Goal: Task Accomplishment & Management: Use online tool/utility

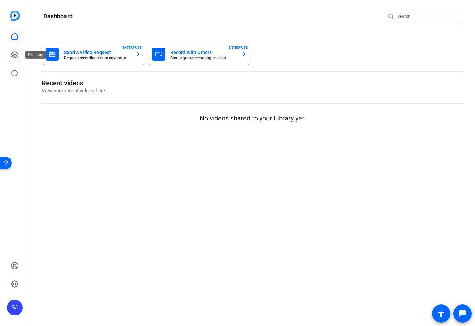
click at [13, 55] on icon at bounding box center [15, 55] width 8 height 8
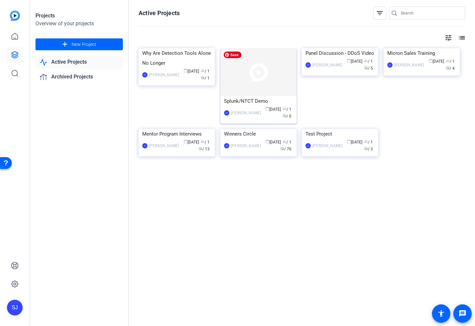
click at [248, 77] on img at bounding box center [258, 72] width 76 height 48
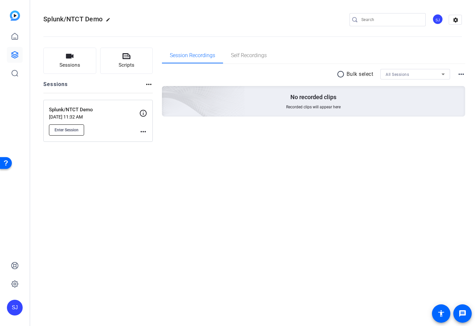
click at [68, 127] on span "Enter Session" at bounding box center [67, 129] width 24 height 5
click at [286, 142] on div "Sessions Scripts Sessions more_horiz Splunk/NTCT Demo Sep 03, 2025 @ 11:32 AM E…" at bounding box center [252, 94] width 445 height 111
click at [226, 228] on div "Splunk/NTCT Demo edit SJ settings Sessions Scripts Sessions more_horiz Splunk/N…" at bounding box center [252, 163] width 445 height 326
click at [195, 273] on div "Splunk/NTCT Demo edit SJ settings Sessions Scripts Sessions more_horiz Splunk/N…" at bounding box center [252, 163] width 445 height 326
drag, startPoint x: 147, startPoint y: 217, endPoint x: 74, endPoint y: 165, distance: 90.0
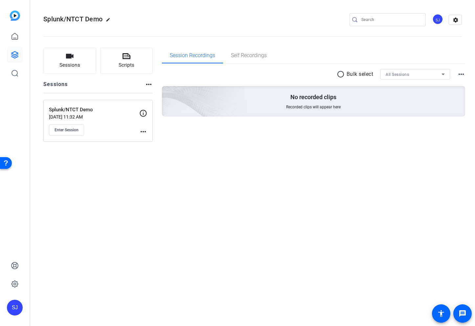
click at [147, 216] on div "Splunk/NTCT Demo edit SJ settings Sessions Scripts Sessions more_horiz Splunk/N…" at bounding box center [252, 163] width 445 height 326
click at [65, 132] on span "Enter Session" at bounding box center [67, 129] width 24 height 5
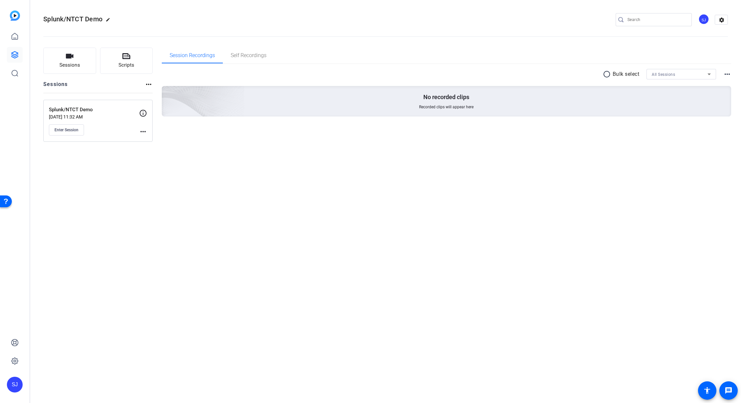
click at [128, 192] on div "Splunk/NTCT Demo edit SJ settings Sessions Scripts Sessions more_horiz Splunk/N…" at bounding box center [385, 201] width 711 height 403
click at [14, 55] on icon at bounding box center [14, 55] width 7 height 7
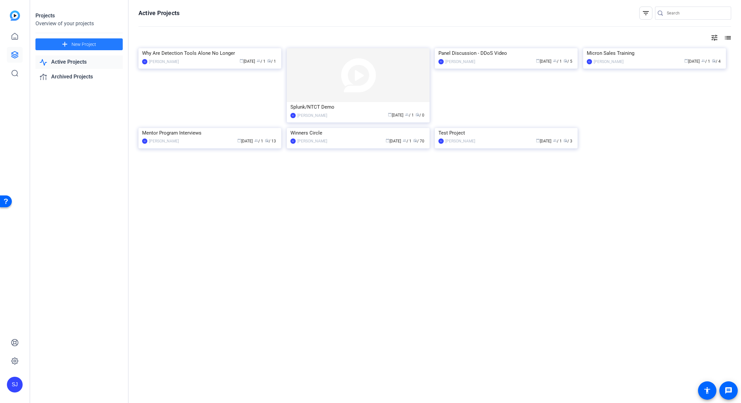
click at [74, 42] on span "New Project" at bounding box center [84, 44] width 25 height 7
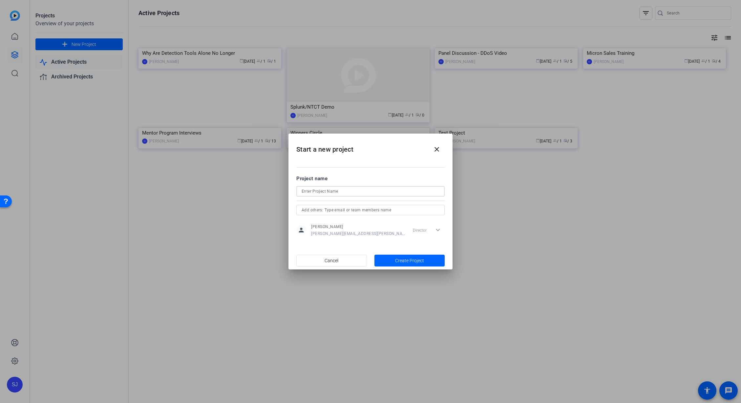
click at [330, 192] on input at bounding box center [371, 191] width 138 height 8
type input "Splunk Session"
click at [405, 262] on span "Create Project" at bounding box center [409, 260] width 29 height 7
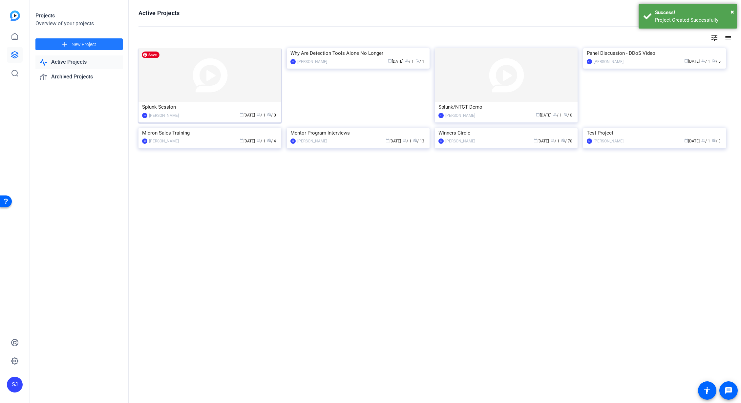
click at [222, 82] on img at bounding box center [210, 75] width 143 height 54
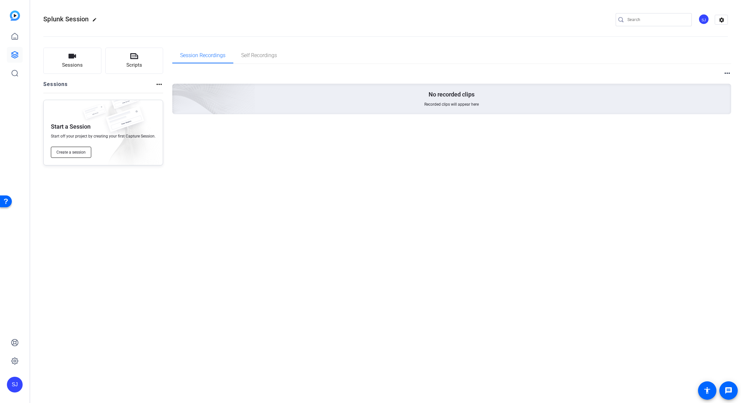
click at [69, 154] on span "Create a session" at bounding box center [70, 152] width 29 height 5
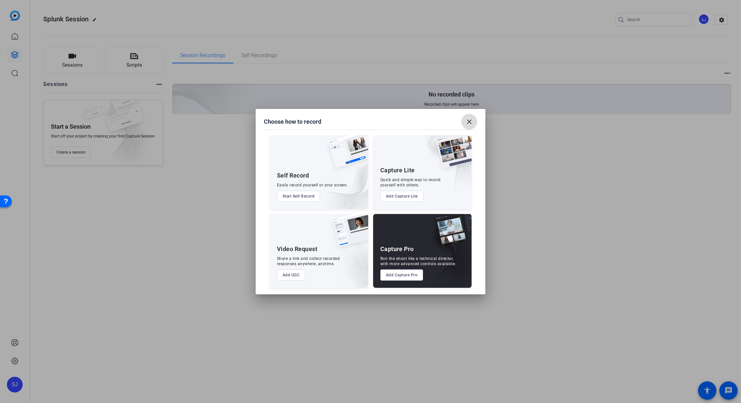
click at [470, 122] on mat-icon "close" at bounding box center [470, 122] width 8 height 8
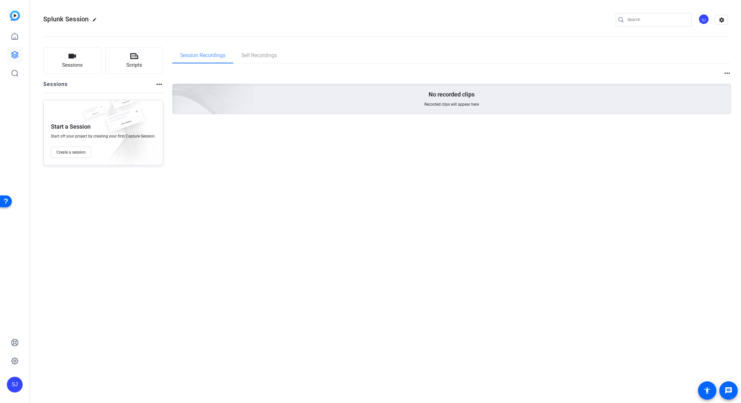
drag, startPoint x: 181, startPoint y: 198, endPoint x: 189, endPoint y: 202, distance: 9.1
click at [181, 198] on div "Splunk Session edit SJ settings Sessions Scripts Sessions more_horiz Start a Se…" at bounding box center [385, 201] width 711 height 403
click at [72, 57] on icon "button" at bounding box center [73, 56] width 8 height 5
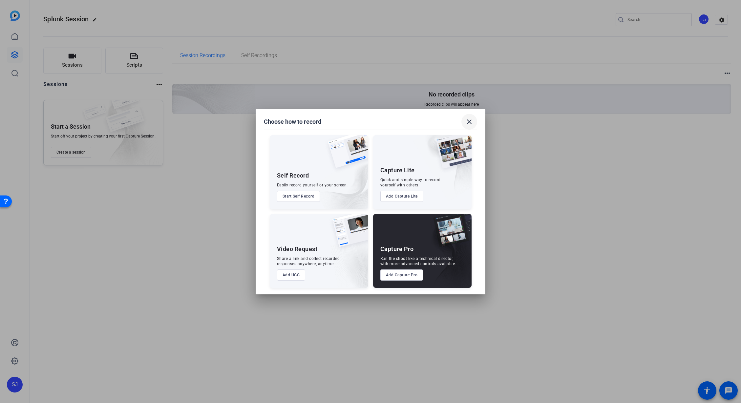
click at [469, 122] on mat-icon "close" at bounding box center [470, 122] width 8 height 8
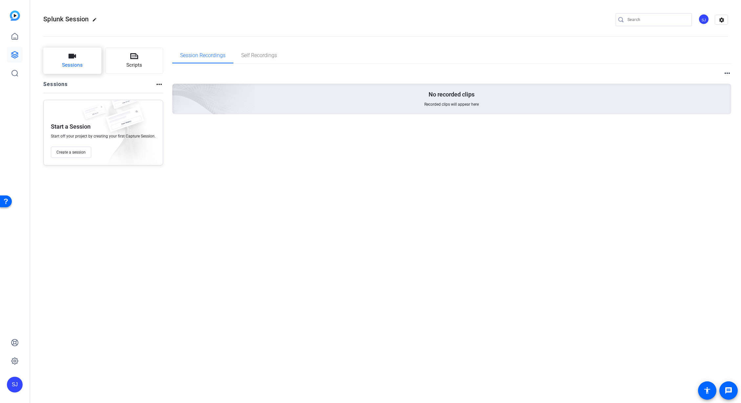
drag, startPoint x: 234, startPoint y: 202, endPoint x: 45, endPoint y: 56, distance: 237.9
click at [222, 191] on div "Splunk Session edit SJ settings Sessions Scripts Sessions more_horiz Start a Se…" at bounding box center [385, 201] width 711 height 403
click at [15, 54] on icon at bounding box center [14, 55] width 7 height 7
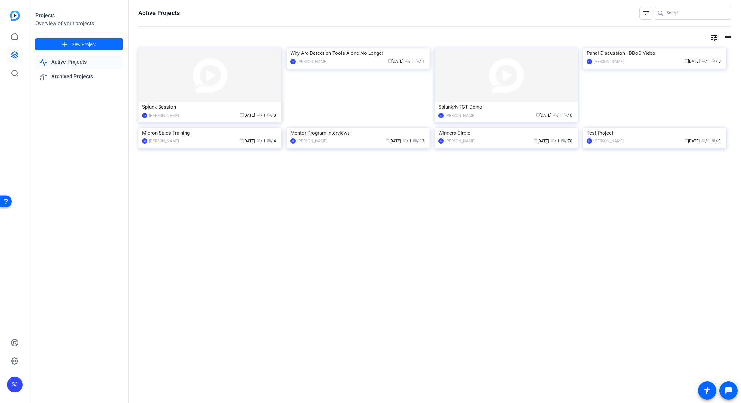
click at [79, 46] on span "New Project" at bounding box center [84, 44] width 25 height 7
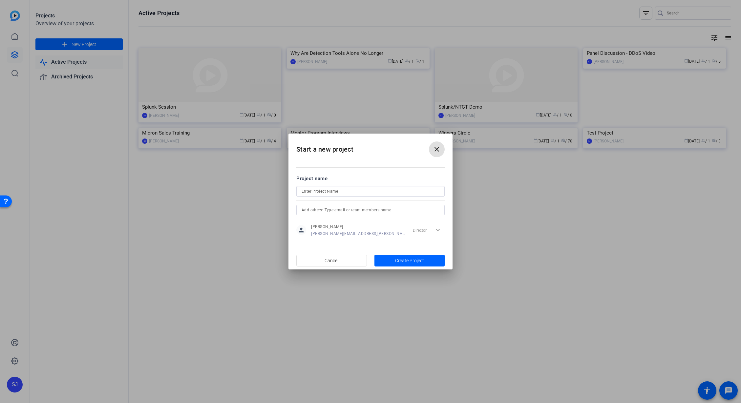
click at [335, 192] on input at bounding box center [371, 191] width 138 height 8
type input "Splunk Session 2"
click at [391, 268] on span "button" at bounding box center [410, 261] width 71 height 16
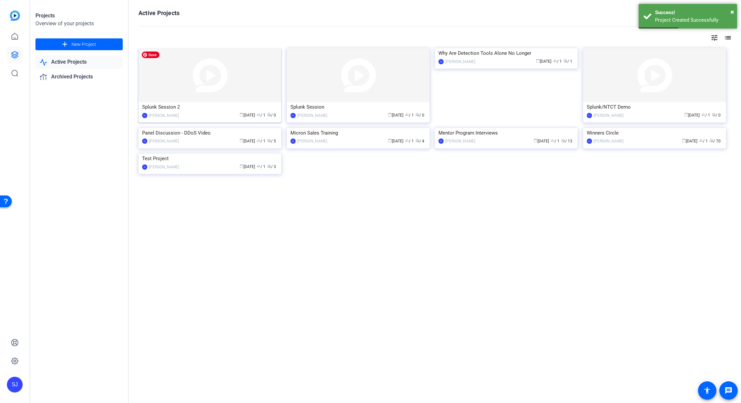
click at [223, 88] on img at bounding box center [210, 75] width 143 height 54
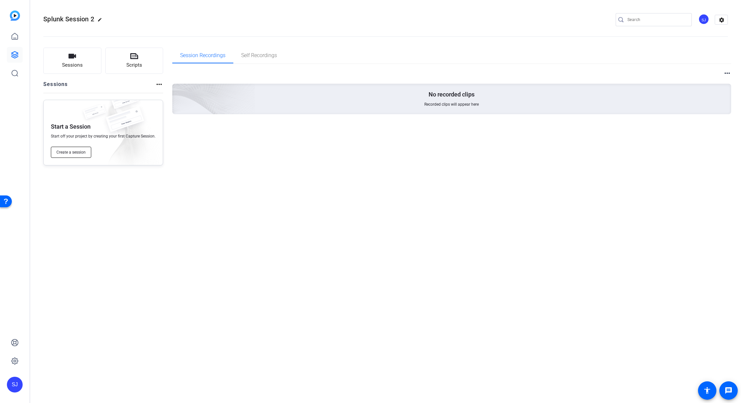
click at [74, 155] on button "Create a session" at bounding box center [71, 152] width 40 height 11
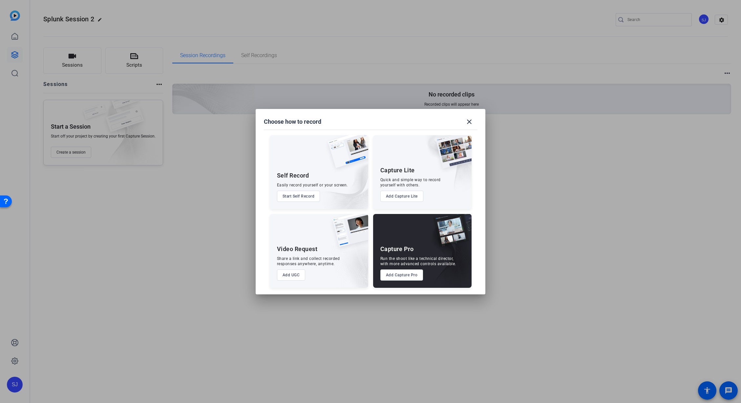
click at [402, 277] on button "Add Capture Pro" at bounding box center [402, 275] width 43 height 11
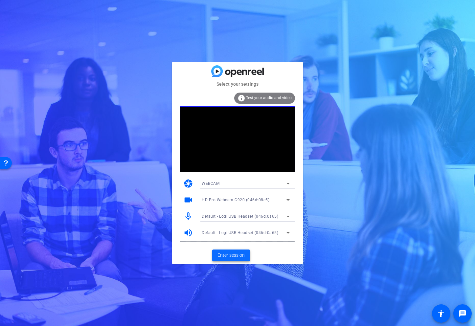
click at [230, 254] on span "Enter session" at bounding box center [230, 255] width 27 height 7
click at [231, 259] on span at bounding box center [231, 256] width 38 height 16
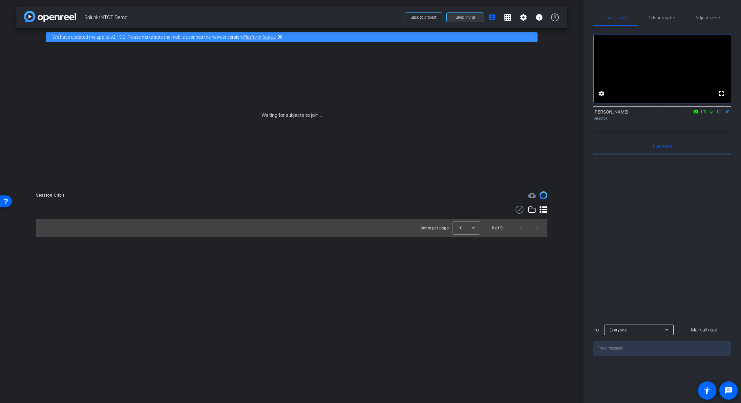
click at [462, 20] on span "Send invite" at bounding box center [465, 17] width 19 height 5
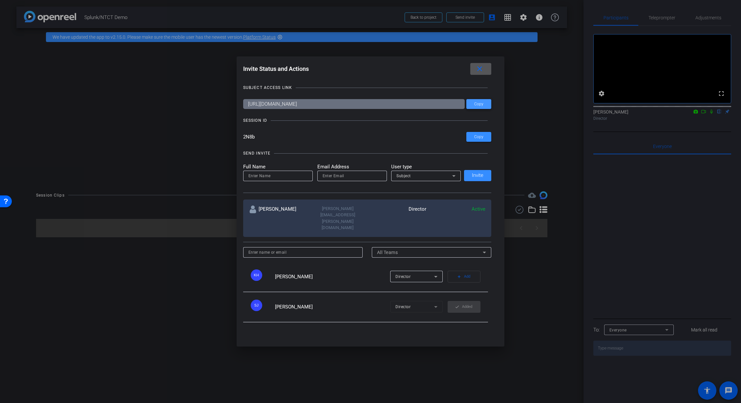
click at [474, 104] on span "Copy" at bounding box center [478, 104] width 9 height 5
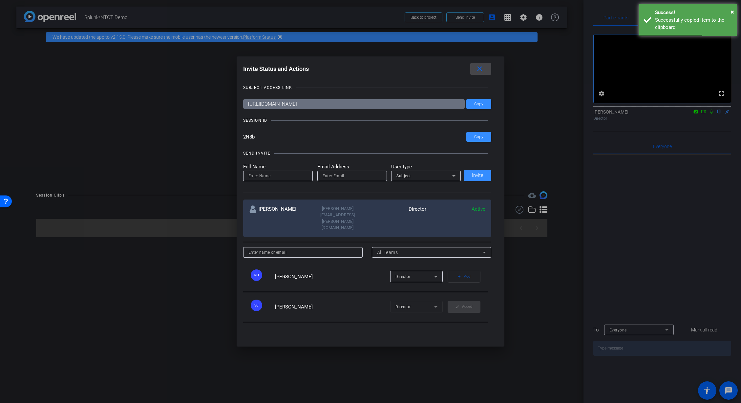
click at [474, 70] on mat-icon "close" at bounding box center [480, 69] width 8 height 8
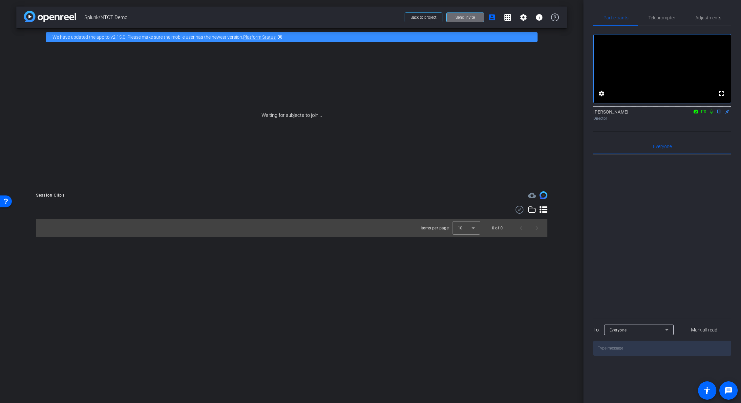
click at [469, 18] on span "Send invite" at bounding box center [465, 17] width 19 height 5
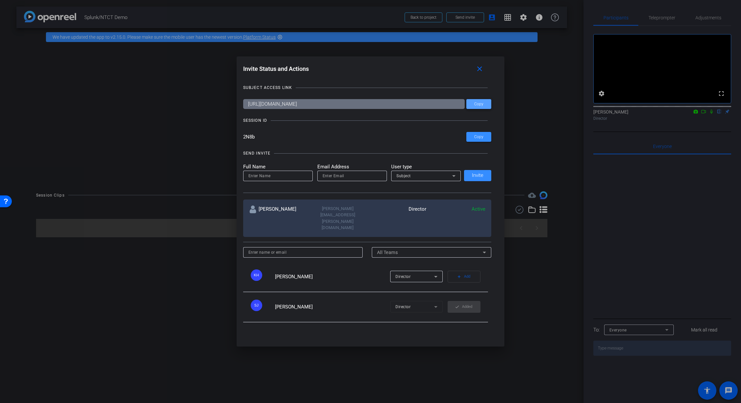
click at [474, 103] on span "Copy" at bounding box center [478, 104] width 9 height 5
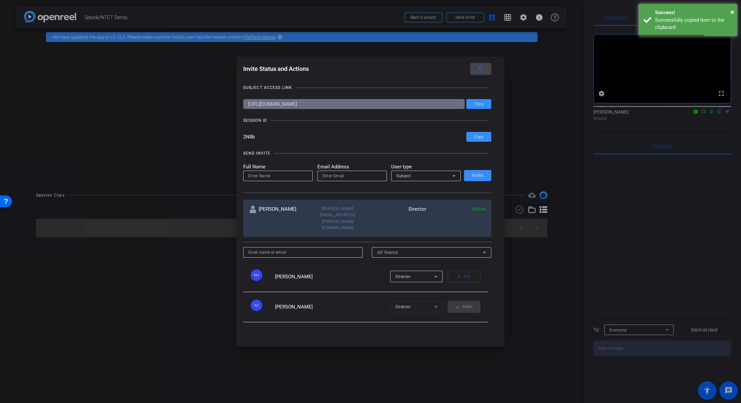
click at [474, 70] on mat-icon "close" at bounding box center [480, 69] width 8 height 8
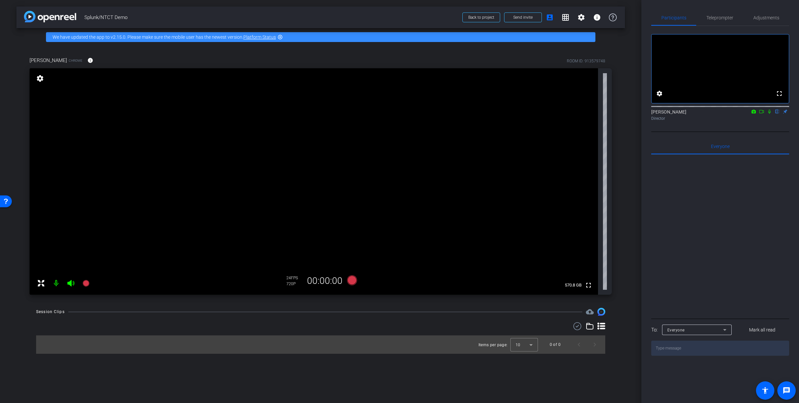
click at [39, 78] on mat-icon "settings" at bounding box center [39, 79] width 9 height 8
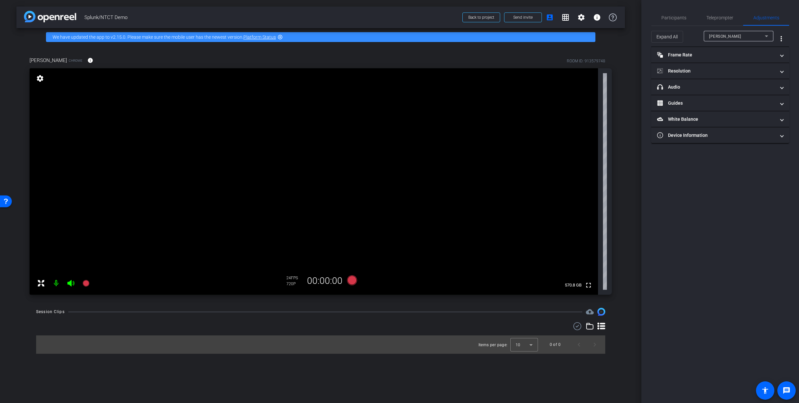
click at [39, 78] on mat-icon "settings" at bounding box center [39, 79] width 9 height 8
click at [87, 62] on mat-icon "info" at bounding box center [90, 60] width 6 height 6
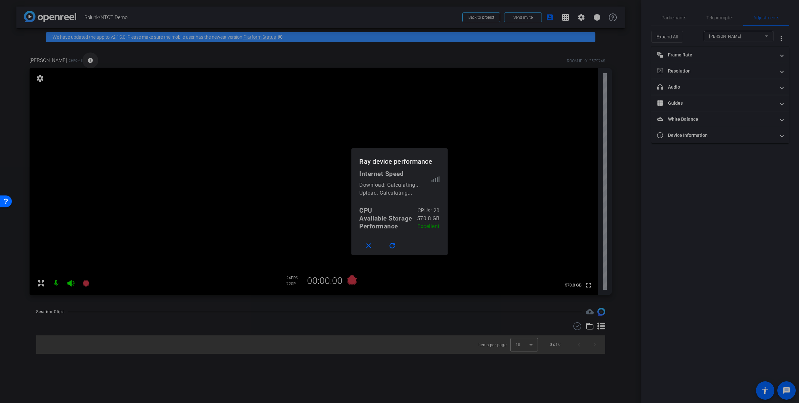
click at [61, 62] on div at bounding box center [399, 201] width 799 height 403
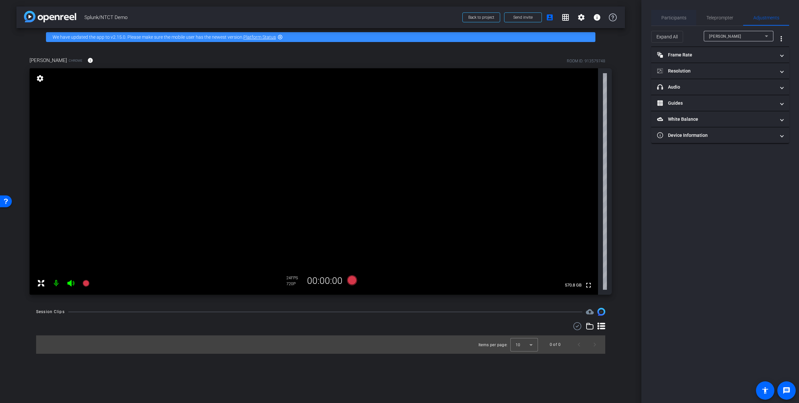
click at [474, 18] on span "Participants" at bounding box center [673, 17] width 25 height 5
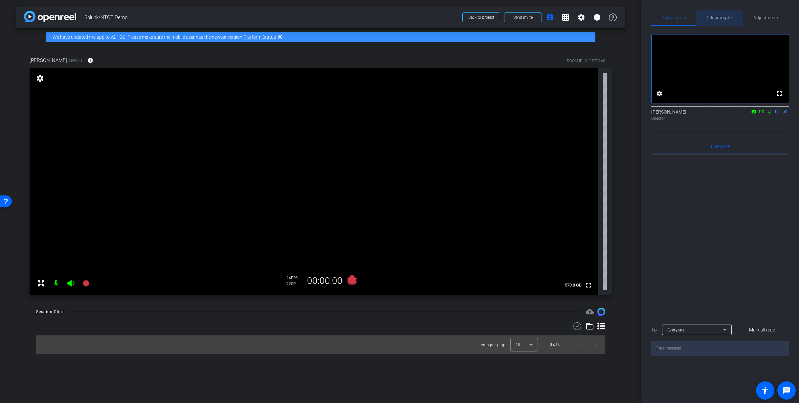
click at [474, 16] on span "Teleprompter" at bounding box center [719, 17] width 27 height 5
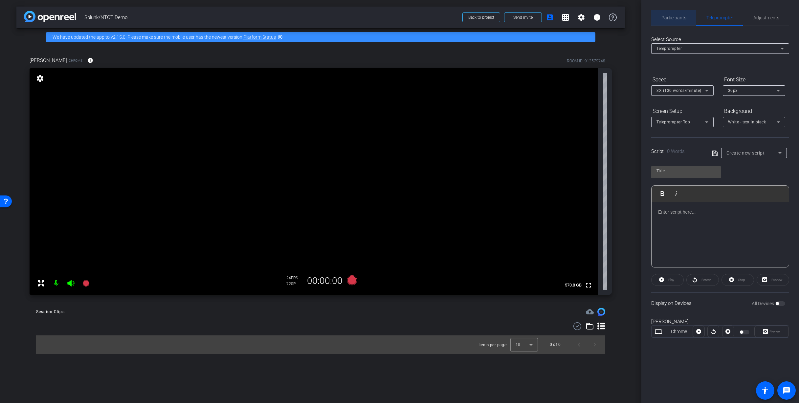
click at [474, 18] on span "Participants" at bounding box center [673, 17] width 25 height 5
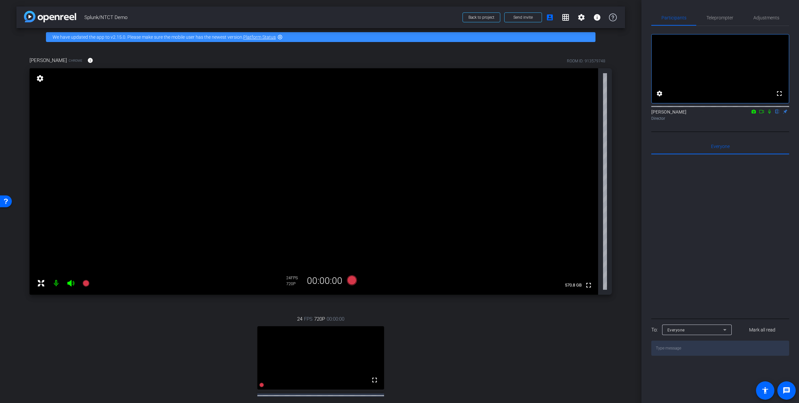
drag, startPoint x: 219, startPoint y: 354, endPoint x: 323, endPoint y: 332, distance: 106.1
click at [224, 326] on div "24 FPS 720P 00:00:00 fullscreen [PERSON_NAME] Kostukovsky1 Subject - Chrome set…" at bounding box center [321, 373] width 582 height 136
click at [328, 326] on video at bounding box center [320, 357] width 127 height 63
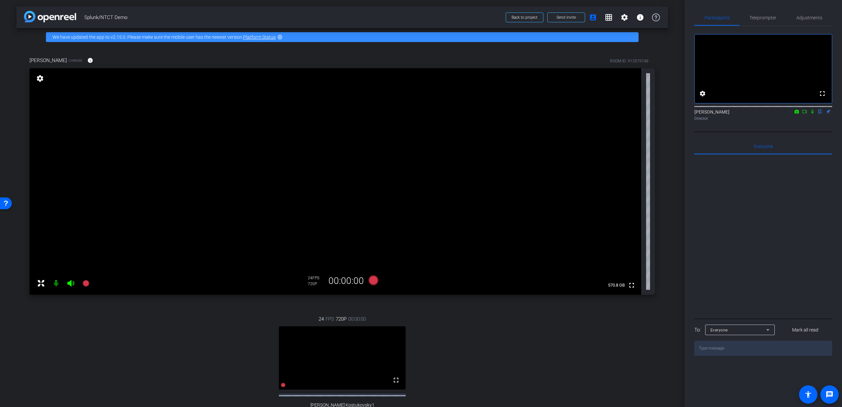
click at [363, 326] on video at bounding box center [342, 357] width 127 height 63
click at [340, 326] on video at bounding box center [342, 357] width 127 height 63
drag, startPoint x: 335, startPoint y: 345, endPoint x: 379, endPoint y: 361, distance: 46.5
click at [333, 301] on div "Ray Chrome info ROOM ID: 913579748 fullscreen settings 570.8 GB 24 FPS 720P 00:…" at bounding box center [342, 246] width 652 height 401
click at [412, 326] on div "24 FPS 720P 00:00:00 fullscreen [PERSON_NAME] Kostukovsky1 Subject - Chrome set…" at bounding box center [343, 373] width 626 height 136
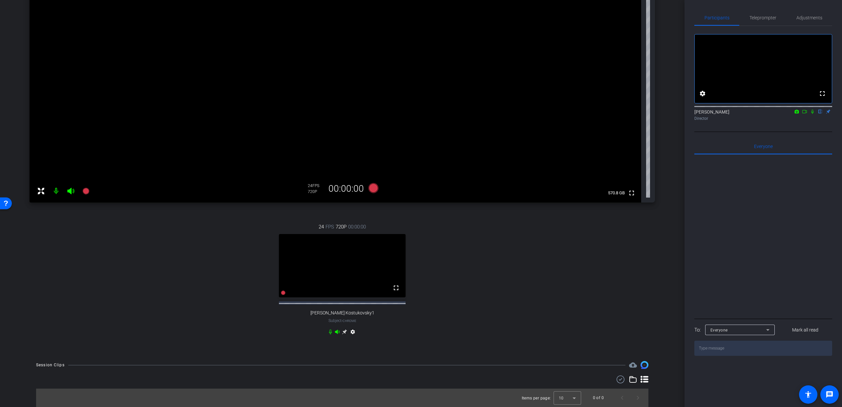
scroll to position [98, 0]
click at [353, 326] on mat-icon "settings" at bounding box center [353, 333] width 8 height 8
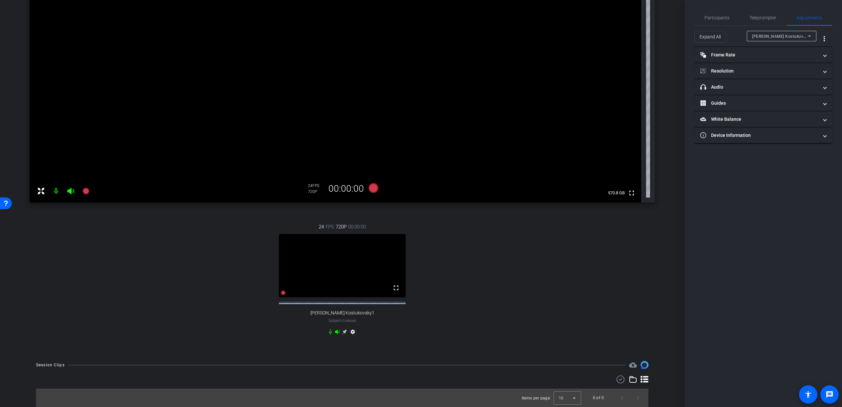
click at [353, 326] on mat-icon "settings" at bounding box center [353, 333] width 8 height 8
click at [352, 326] on mat-icon "settings" at bounding box center [353, 333] width 8 height 8
click at [450, 326] on div "24 FPS 720P 00:00:00 fullscreen [PERSON_NAME] Kostukovsky1 Subject - Chrome set…" at bounding box center [343, 280] width 626 height 136
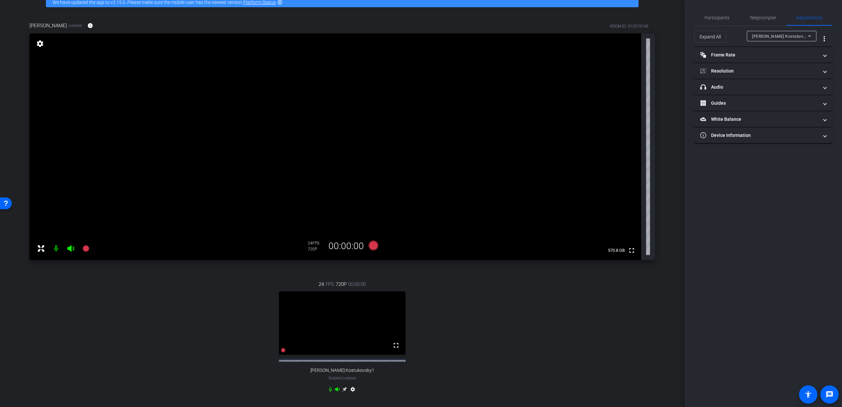
scroll to position [21, 0]
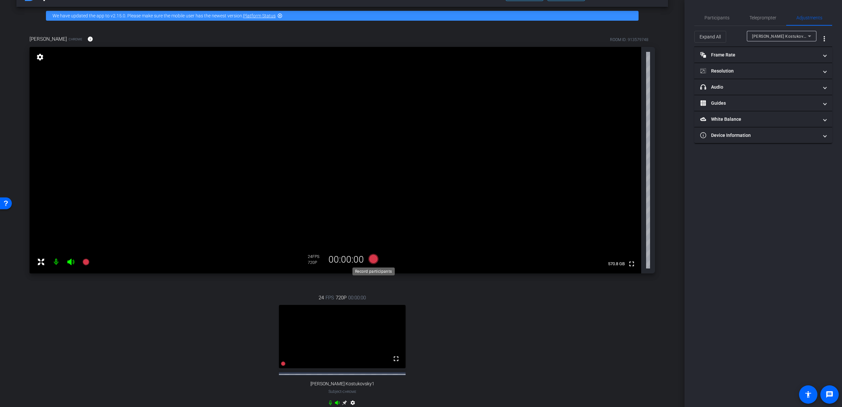
click at [375, 260] on icon at bounding box center [374, 259] width 10 height 10
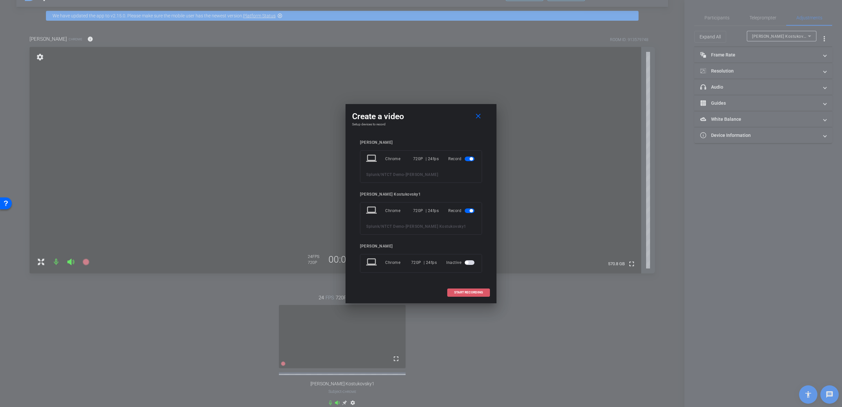
click at [461, 291] on span "START RECORDING" at bounding box center [468, 292] width 29 height 3
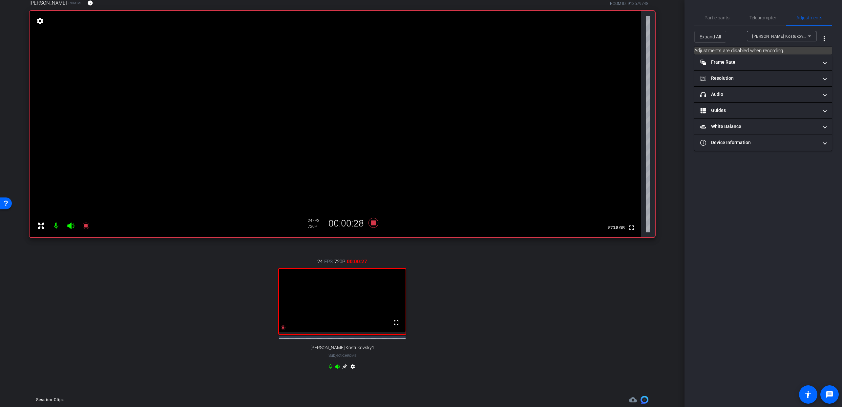
scroll to position [40, 0]
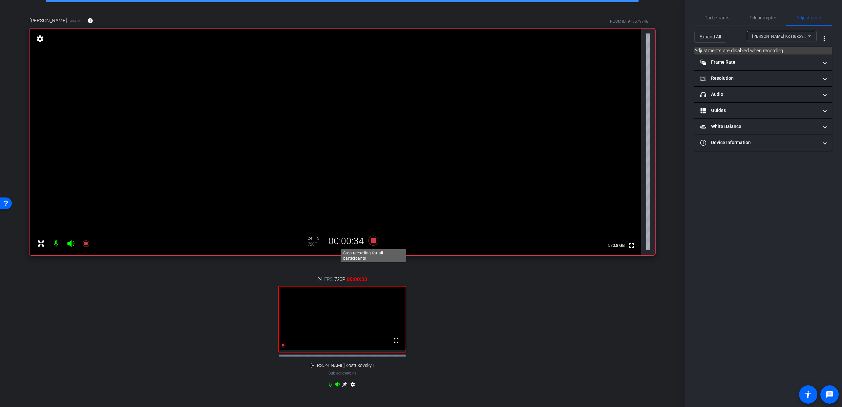
click at [374, 241] on icon at bounding box center [374, 241] width 10 height 10
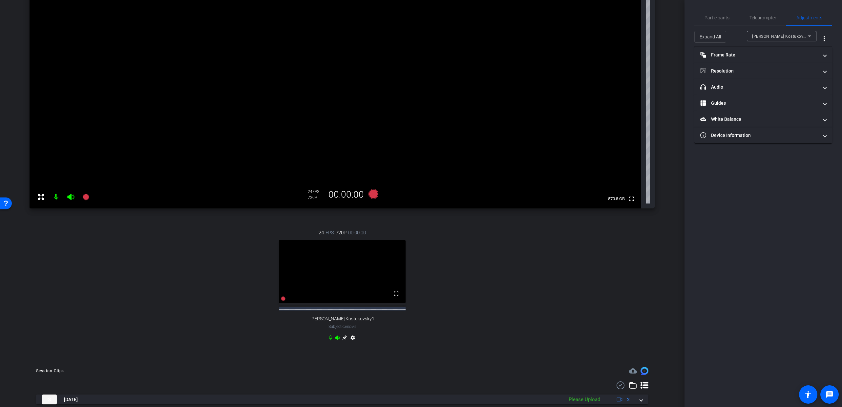
scroll to position [113, 0]
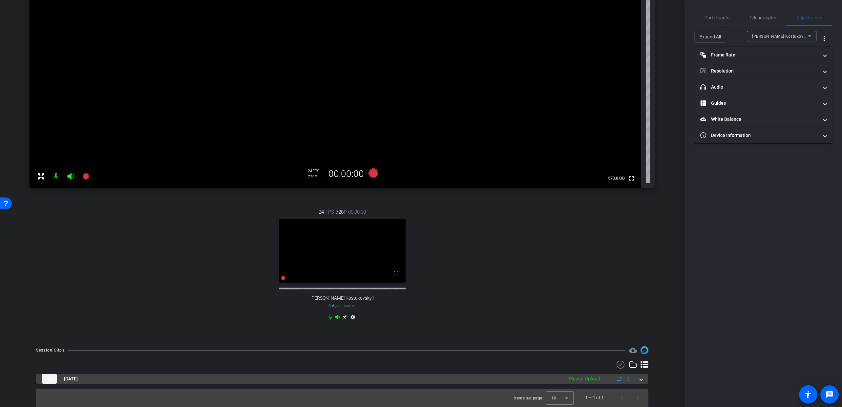
click at [474, 326] on span at bounding box center [641, 379] width 3 height 7
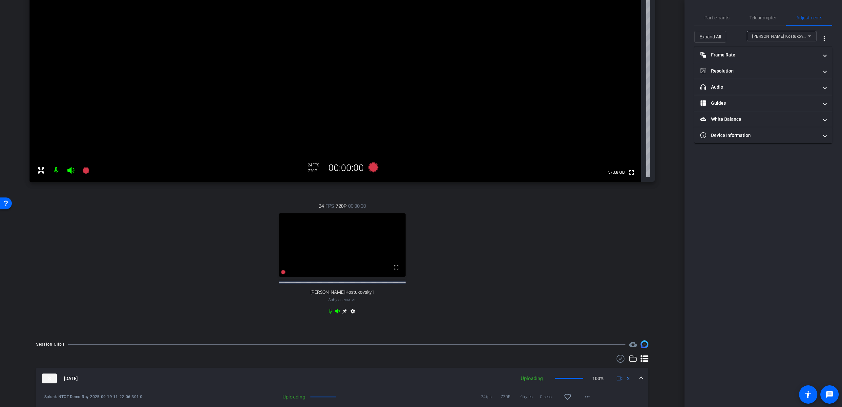
scroll to position [160, 0]
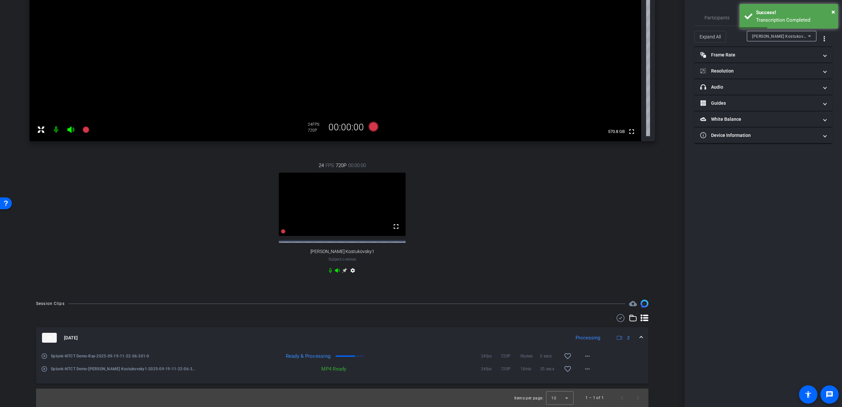
click at [44, 326] on mat-icon "play_circle_outline" at bounding box center [44, 356] width 7 height 7
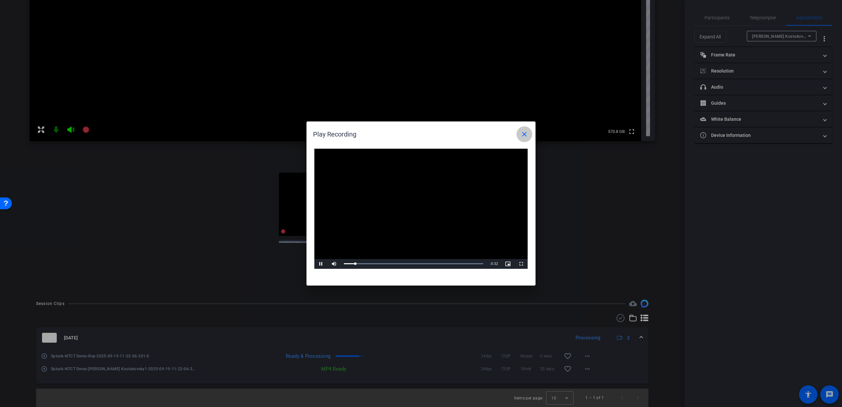
click at [474, 134] on mat-icon "close" at bounding box center [525, 134] width 8 height 8
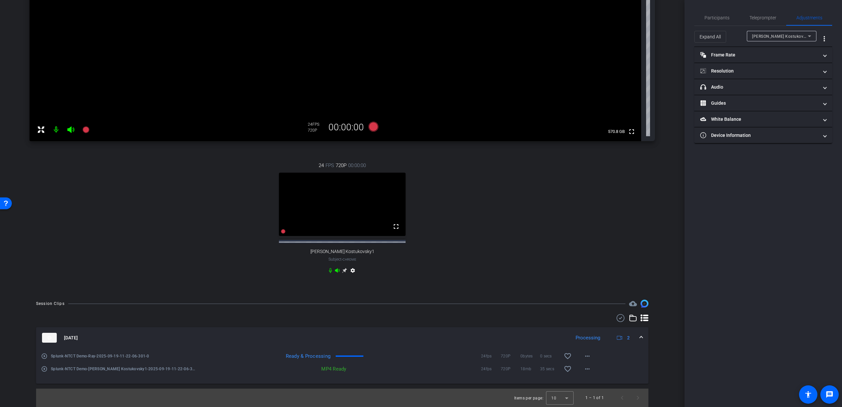
click at [43, 326] on mat-icon "play_circle_outline" at bounding box center [44, 369] width 7 height 7
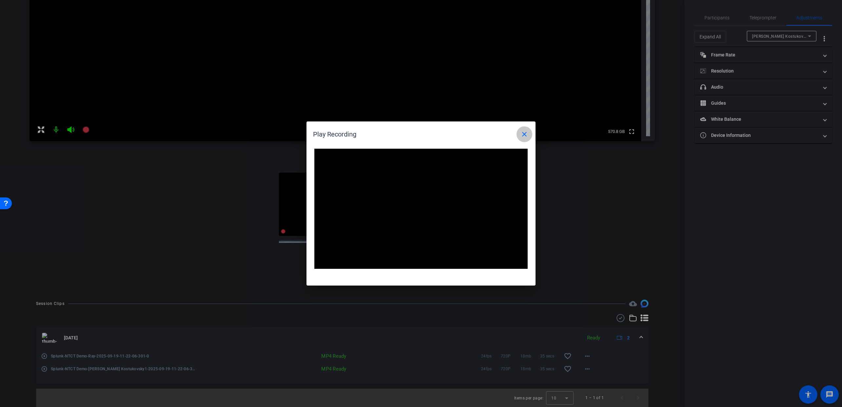
click at [474, 135] on mat-icon "close" at bounding box center [525, 134] width 8 height 8
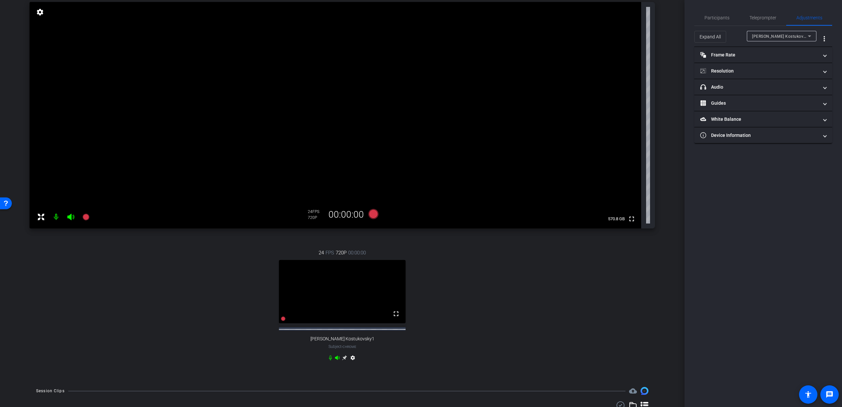
scroll to position [65, 0]
drag, startPoint x: 40, startPoint y: 219, endPoint x: 153, endPoint y: 292, distance: 134.8
click at [147, 291] on div "Ray Chrome info ROOM ID: 913579748 fullscreen settings 570.8 GB 24 FPS 720P 00:…" at bounding box center [342, 181] width 652 height 401
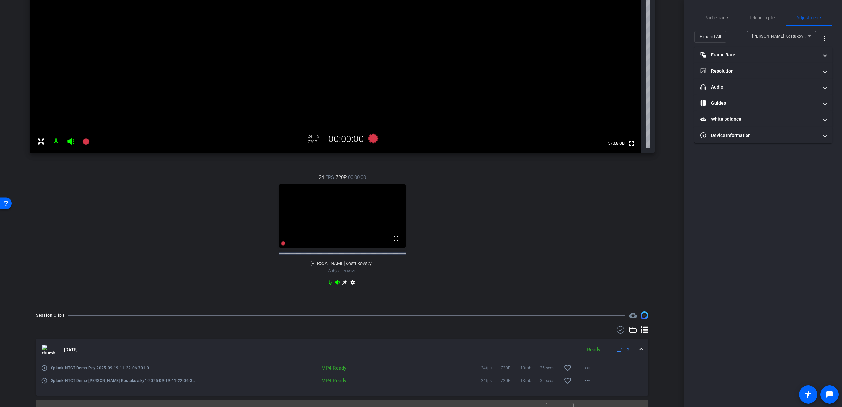
scroll to position [142, 0]
click at [353, 287] on mat-icon "settings" at bounding box center [353, 283] width 8 height 8
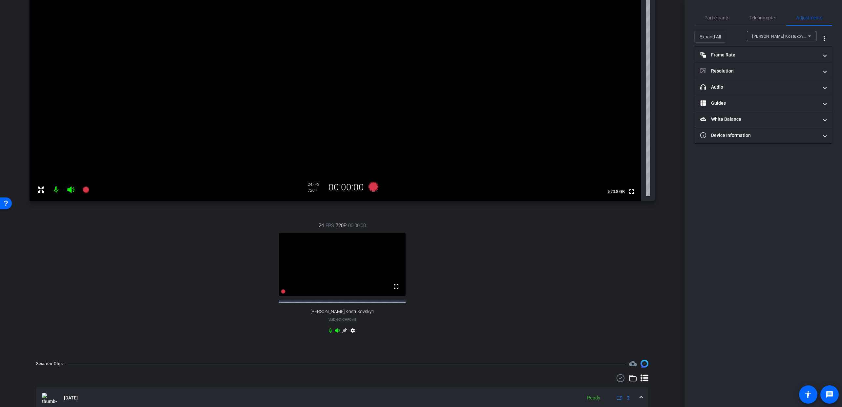
scroll to position [50, 0]
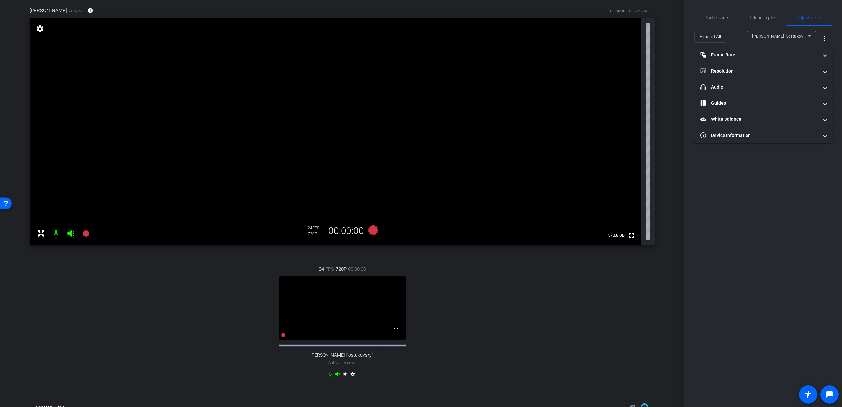
drag, startPoint x: 324, startPoint y: 299, endPoint x: 524, endPoint y: 282, distance: 201.4
click at [474, 282] on div "24 FPS 720P 00:00:00 fullscreen [PERSON_NAME] Kostukovsky1 Subject - Chrome set…" at bounding box center [343, 323] width 626 height 136
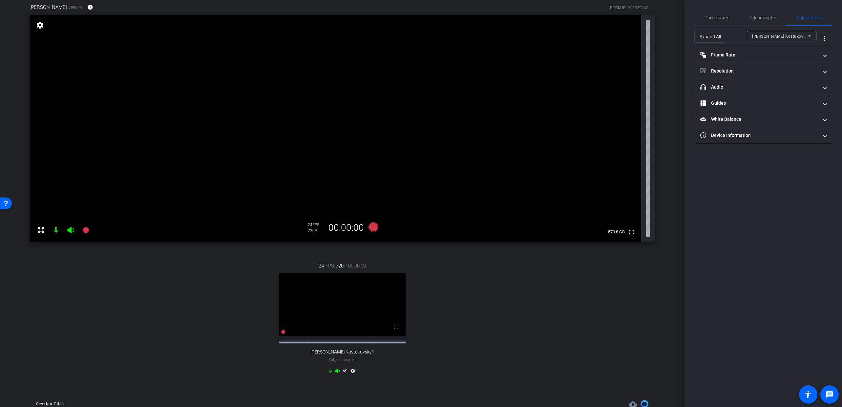
click at [348, 307] on video at bounding box center [342, 304] width 127 height 63
click at [340, 326] on span "[PERSON_NAME] Kostukovsky1" at bounding box center [343, 352] width 64 height 6
click at [336, 326] on span "Subject - Chrome" at bounding box center [343, 360] width 28 height 6
click at [344, 326] on icon at bounding box center [344, 371] width 5 height 5
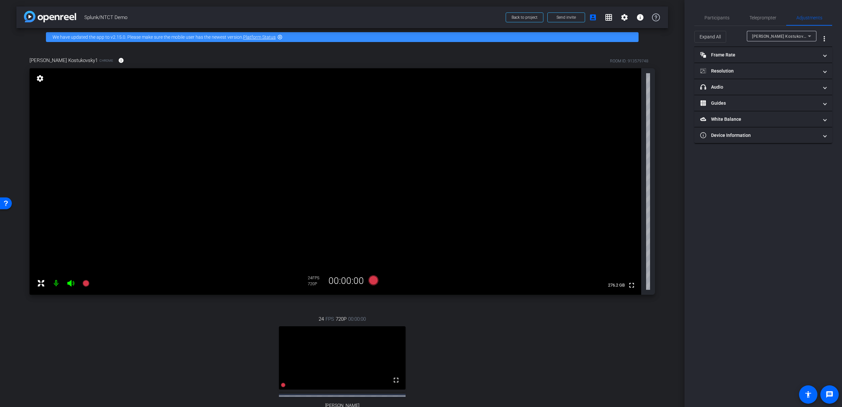
click at [474, 326] on div "24 FPS 720P 00:00:00 fullscreen Ray Subject - Chrome settings" at bounding box center [343, 373] width 626 height 136
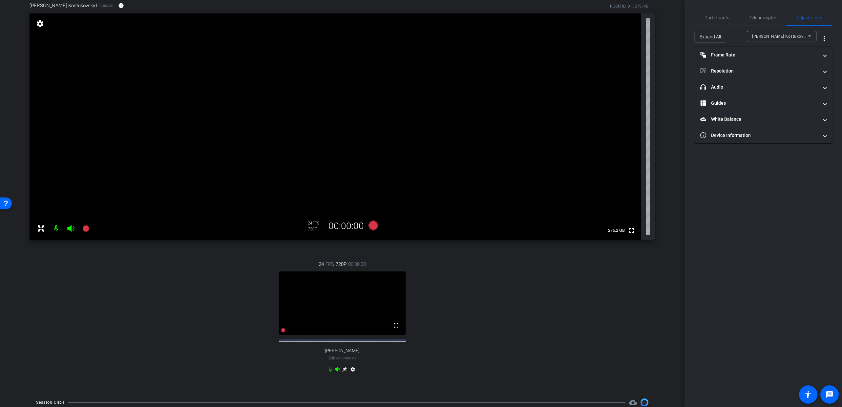
scroll to position [56, 0]
click at [344, 326] on icon at bounding box center [344, 367] width 5 height 5
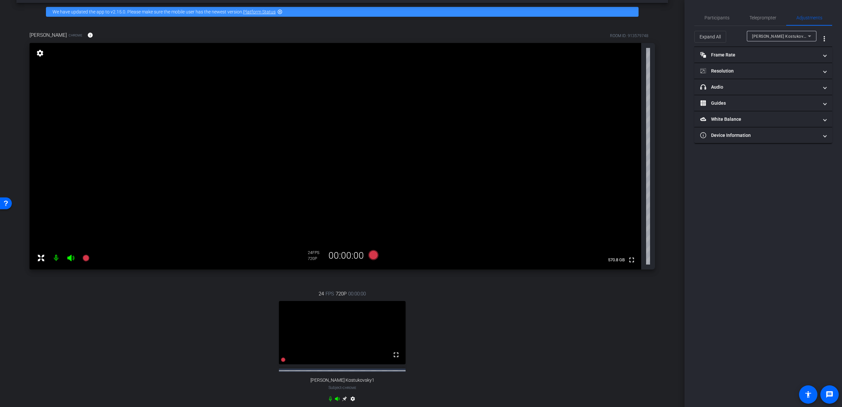
scroll to position [6, 0]
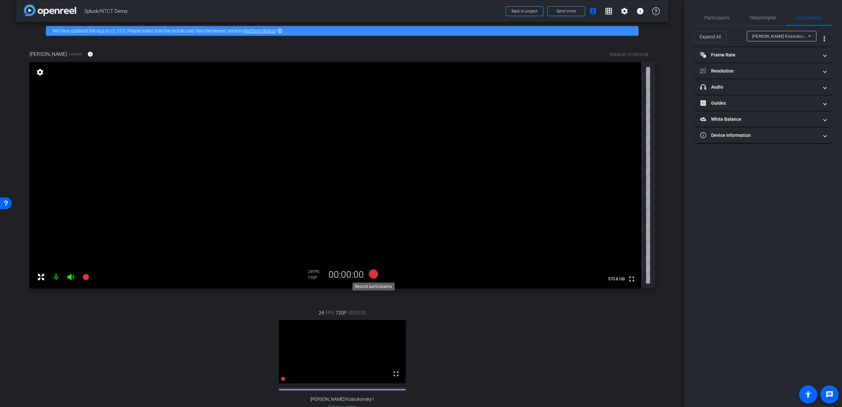
click at [371, 274] on icon at bounding box center [374, 274] width 10 height 10
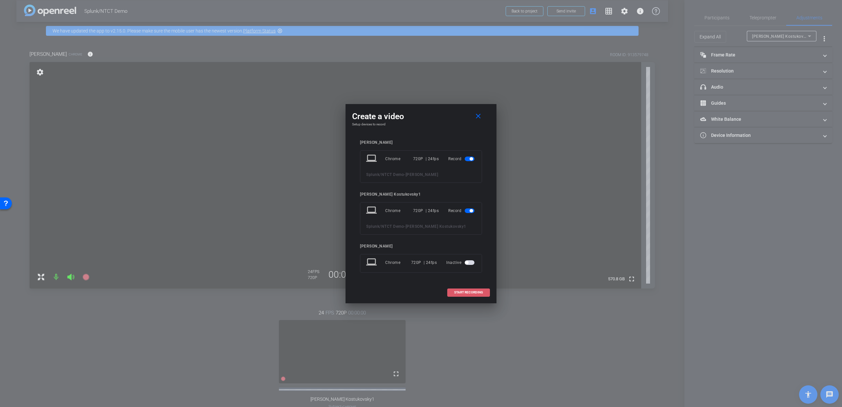
click at [460, 293] on span "START RECORDING" at bounding box center [468, 292] width 29 height 3
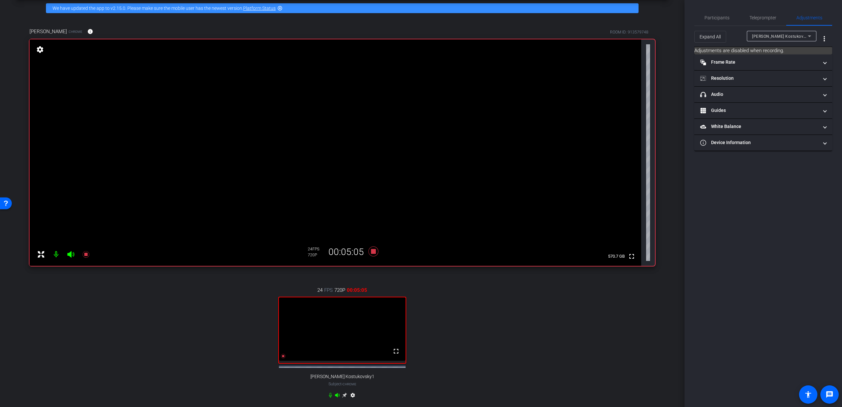
scroll to position [31, 0]
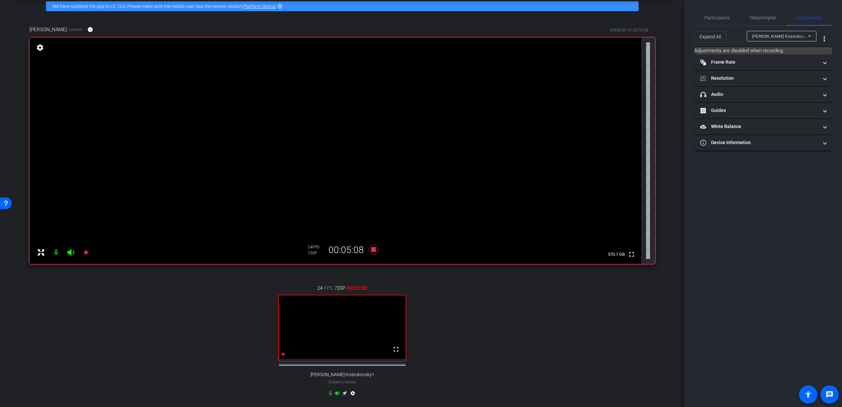
click at [344, 326] on icon at bounding box center [344, 393] width 5 height 5
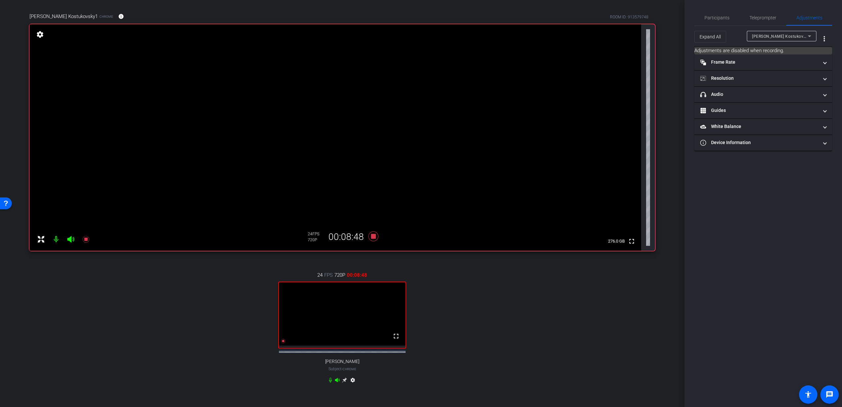
scroll to position [29, 0]
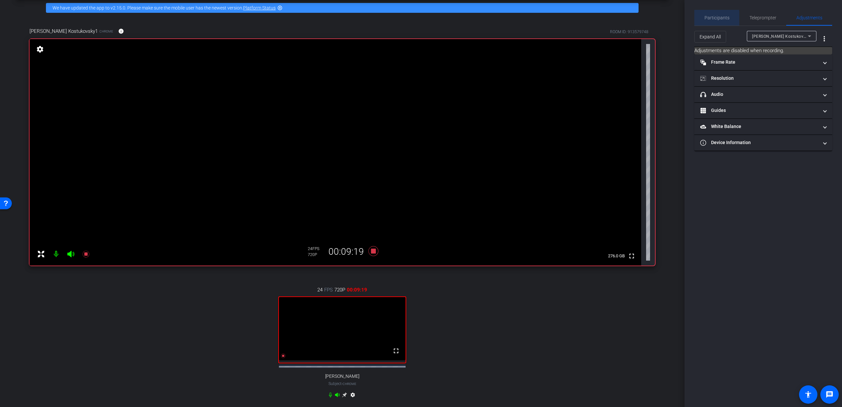
click at [474, 18] on span "Participants" at bounding box center [717, 17] width 25 height 5
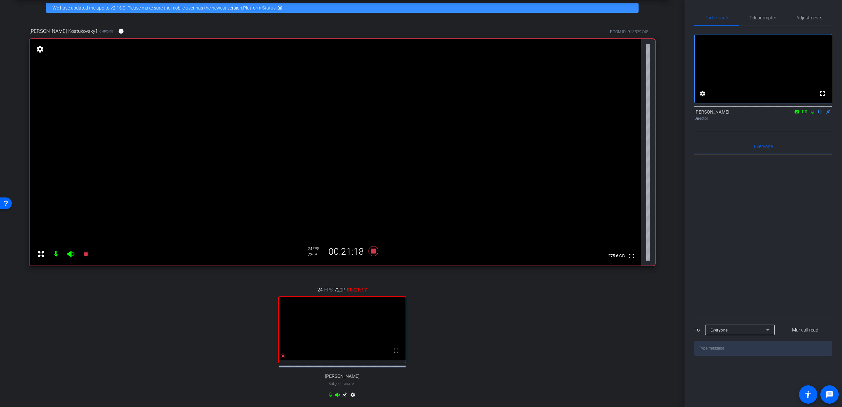
click at [345, 326] on icon at bounding box center [344, 394] width 5 height 5
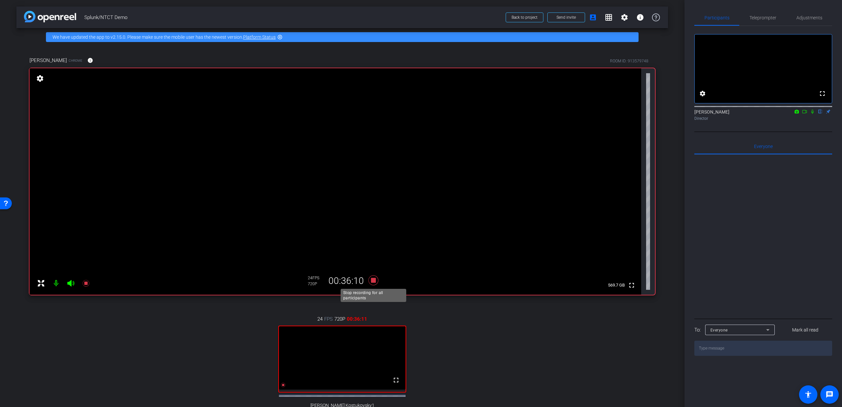
click at [373, 281] on icon at bounding box center [374, 280] width 10 height 10
